Goal: Information Seeking & Learning: Learn about a topic

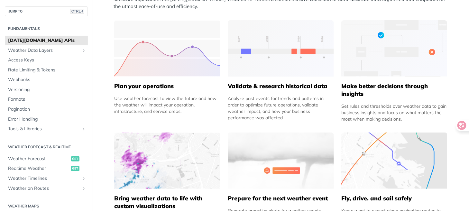
scroll to position [257, 0]
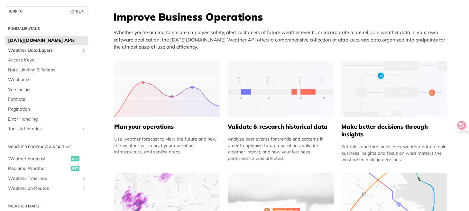
click at [38, 50] on span "Weather Data Layers" at bounding box center [43, 50] width 71 height 6
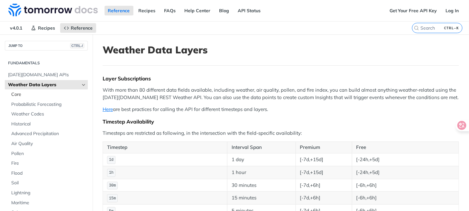
click at [18, 95] on span "Core" at bounding box center [48, 94] width 75 height 6
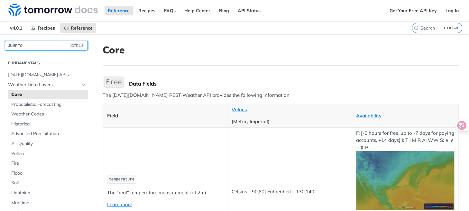
click at [21, 46] on button "JUMP TO CTRL-/" at bounding box center [46, 46] width 83 height 10
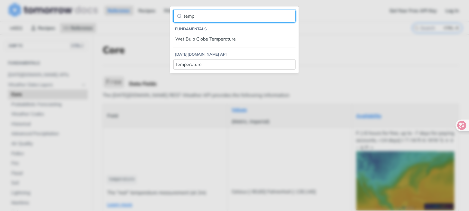
type input "temp"
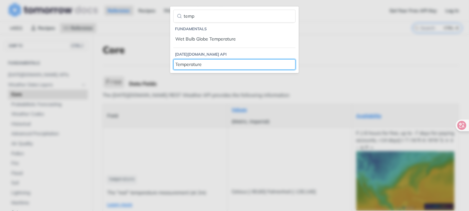
click at [193, 61] on div "Temperature" at bounding box center [234, 64] width 118 height 7
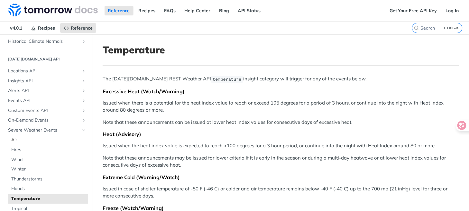
scroll to position [325, 0]
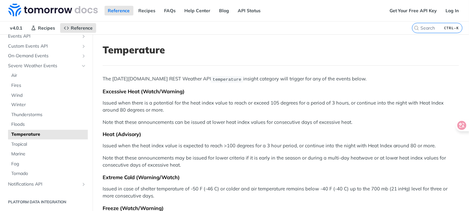
click at [19, 133] on span "Temperature" at bounding box center [48, 134] width 75 height 6
click at [431, 29] on input "search" at bounding box center [429, 28] width 66 height 6
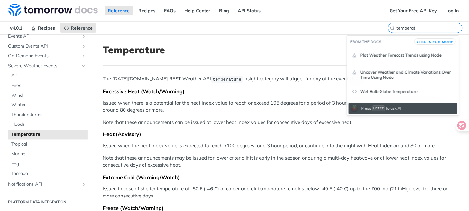
type input "temperat"
click at [383, 92] on span "Wet Bulb Globe Temperature" at bounding box center [388, 91] width 57 height 5
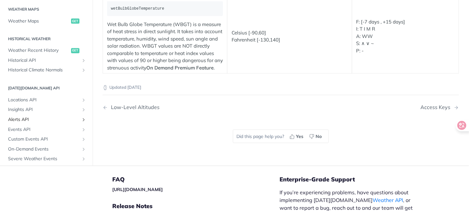
scroll to position [245, 0]
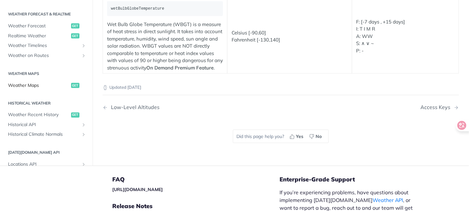
click at [33, 89] on span "Weather Maps" at bounding box center [38, 85] width 61 height 6
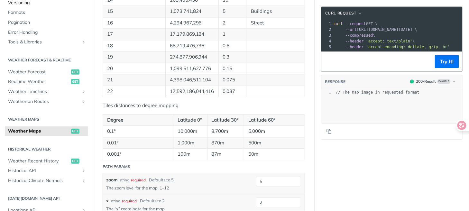
scroll to position [450, 0]
